Goal: Task Accomplishment & Management: Manage account settings

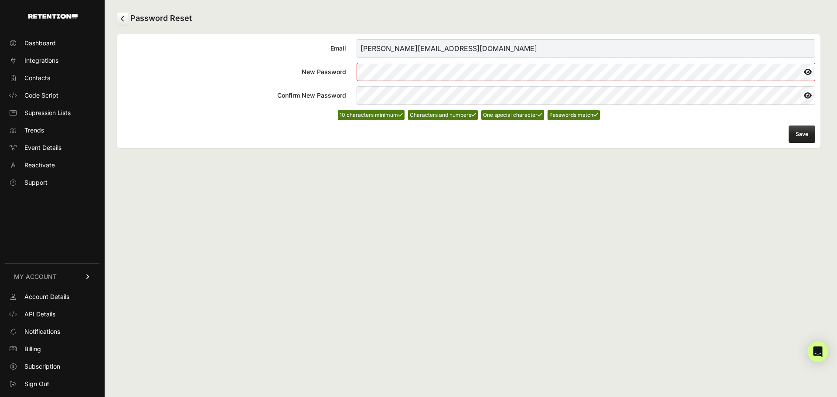
click at [804, 141] on button "Save" at bounding box center [802, 134] width 27 height 17
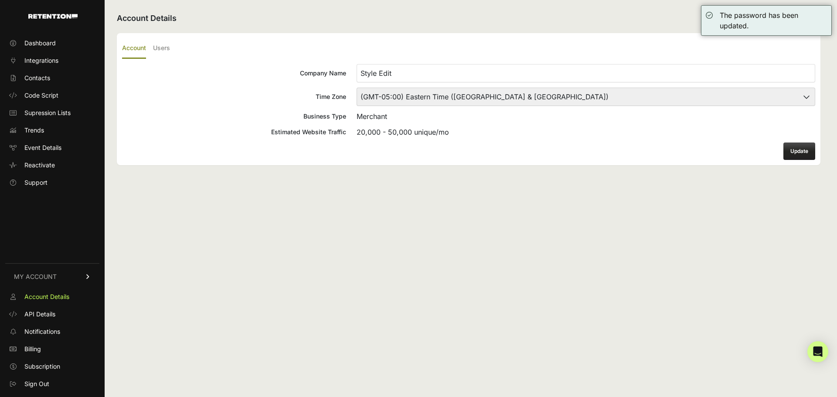
click at [795, 151] on button "Update" at bounding box center [800, 151] width 32 height 17
